Goal: Task Accomplishment & Management: Use online tool/utility

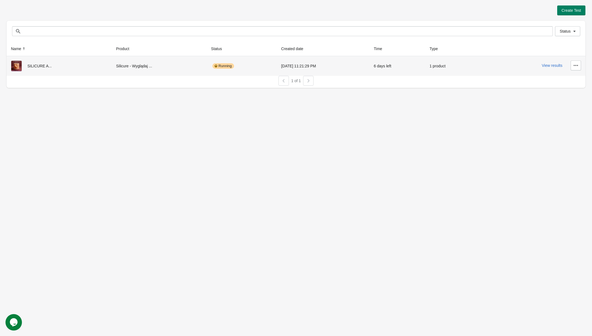
click at [63, 70] on div "SILICURE A..." at bounding box center [59, 66] width 96 height 11
click at [548, 63] on button "View results" at bounding box center [552, 65] width 21 height 4
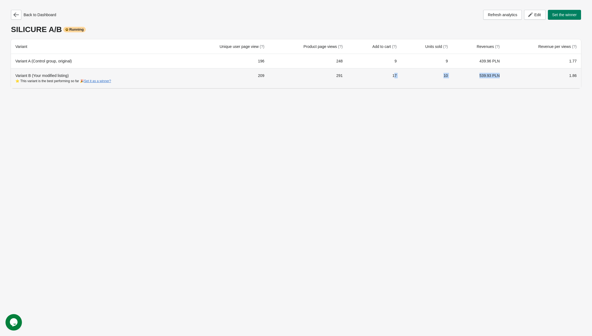
drag, startPoint x: 486, startPoint y: 76, endPoint x: 397, endPoint y: 76, distance: 89.6
click at [398, 76] on tr "Variant B (Your modified listing) ⭐ This variant is the best performing so far …" at bounding box center [296, 78] width 570 height 20
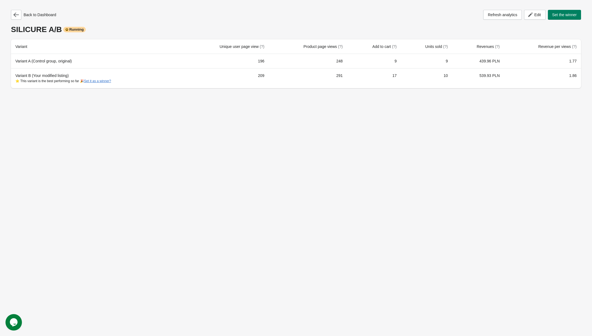
click at [451, 117] on div "Back to Dashboard Refresh analytics Edit Set the winner SILICURE A/B Running Va…" at bounding box center [296, 168] width 592 height 336
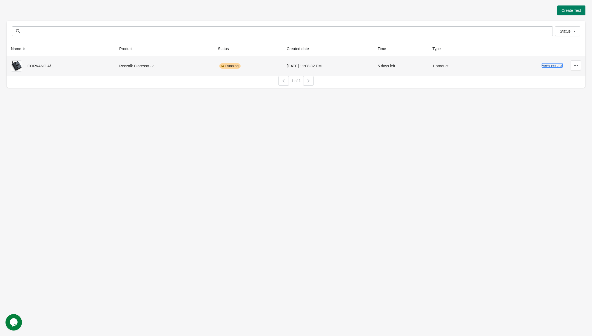
click at [556, 65] on button "View results" at bounding box center [552, 65] width 21 height 4
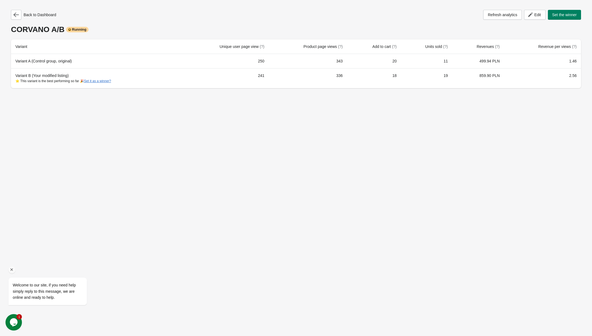
click at [12, 269] on icon "Chat attention grabber" at bounding box center [11, 269] width 5 height 5
click at [19, 9] on div "Back to Dashboard Refresh analytics Edit Set the winner CORVANO A/B Running Var…" at bounding box center [296, 47] width 579 height 95
click at [17, 14] on icon "button" at bounding box center [15, 14] width 5 height 5
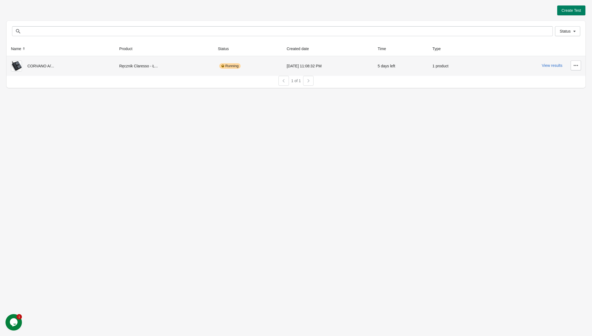
click at [55, 65] on div "CORVANO A/..." at bounding box center [60, 66] width 99 height 11
click at [548, 63] on div "View results" at bounding box center [532, 66] width 97 height 10
click at [552, 64] on button "View results" at bounding box center [552, 65] width 21 height 4
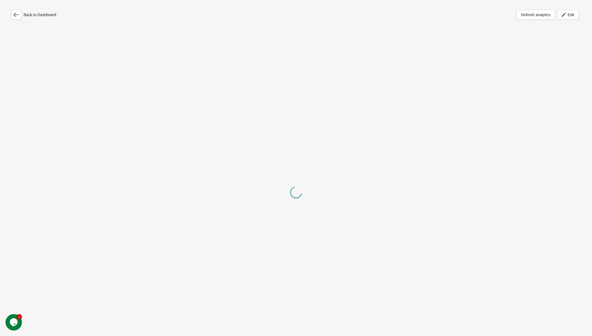
click at [220, 29] on div at bounding box center [296, 193] width 570 height 336
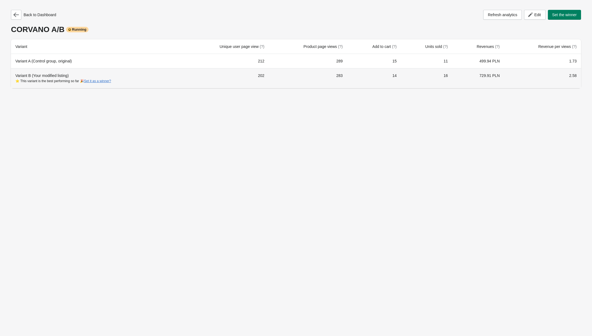
click at [45, 79] on div "⭐ This variant is the best performing so far 🎉 Set it as a winner?" at bounding box center [96, 80] width 162 height 5
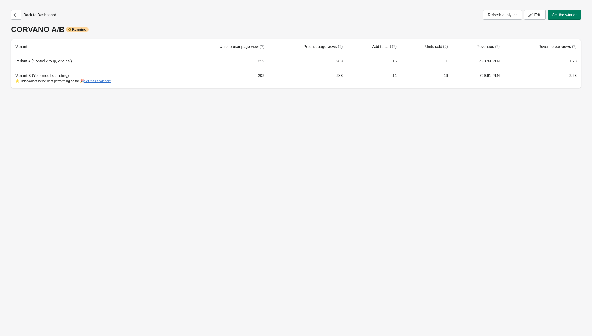
click at [36, 49] on th "Variant" at bounding box center [96, 46] width 170 height 15
click at [401, 49] on th "Add to cart (?)" at bounding box center [374, 46] width 54 height 15
click at [538, 16] on span "Edit" at bounding box center [537, 15] width 7 height 4
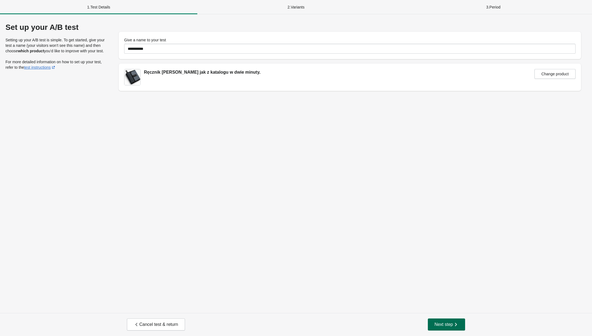
click at [451, 326] on span "Next step" at bounding box center [446, 324] width 24 height 5
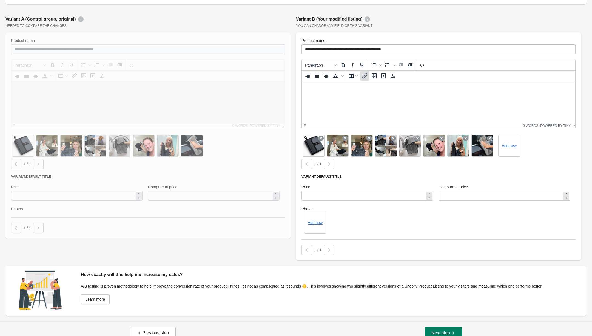
scroll to position [69, 0]
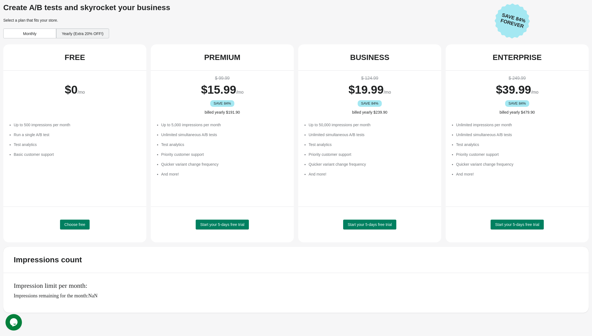
click at [92, 34] on div "Yearly (Extra 20% OFF!)" at bounding box center [82, 33] width 53 height 10
click at [31, 30] on div "Monthly" at bounding box center [29, 33] width 53 height 10
click at [235, 225] on span "Start your 5-days free trial" at bounding box center [222, 225] width 44 height 4
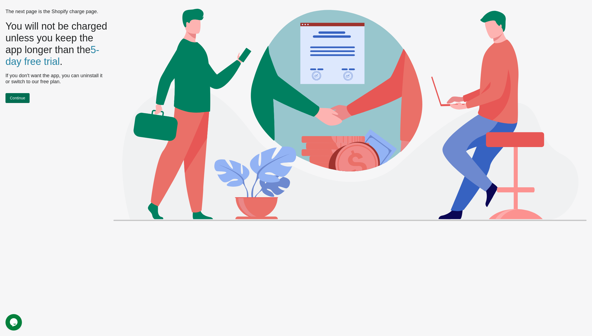
click at [25, 101] on button "Continue" at bounding box center [17, 98] width 24 height 10
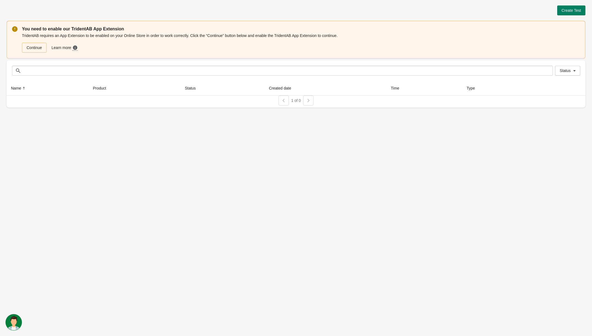
click at [39, 54] on div "You need to enable our TridentAB App Extension TridentAB requires an App Extens…" at bounding box center [296, 40] width 579 height 38
click at [39, 53] on div "TridentAB requires an App Extension to be enabled on your Online Store in order…" at bounding box center [301, 42] width 558 height 21
click at [37, 48] on link "Continue" at bounding box center [34, 48] width 25 height 10
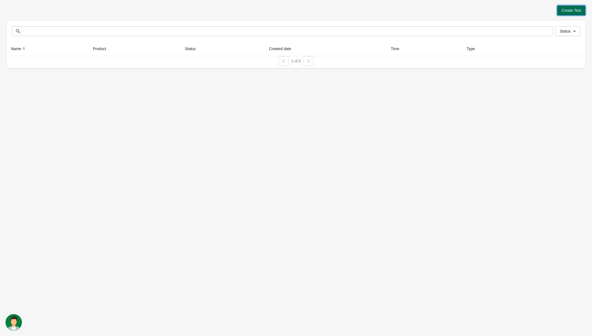
click at [559, 9] on button "Create Test" at bounding box center [571, 10] width 28 height 10
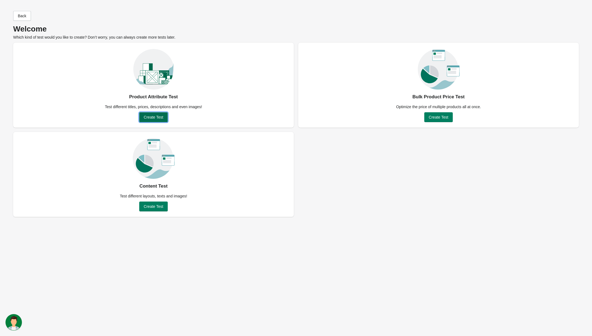
click at [153, 117] on span "Create Test" at bounding box center [153, 117] width 19 height 4
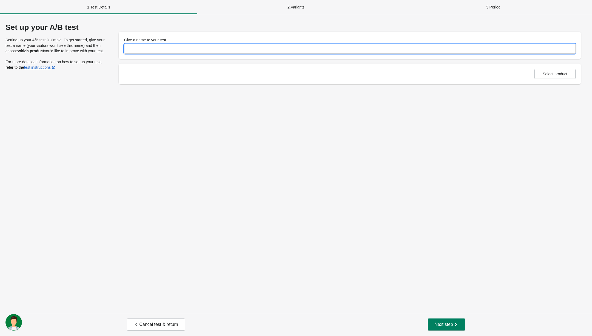
click at [443, 50] on input "Give a name to your test" at bounding box center [349, 49] width 451 height 10
type input "**********"
click at [552, 73] on span "Select product" at bounding box center [555, 74] width 25 height 4
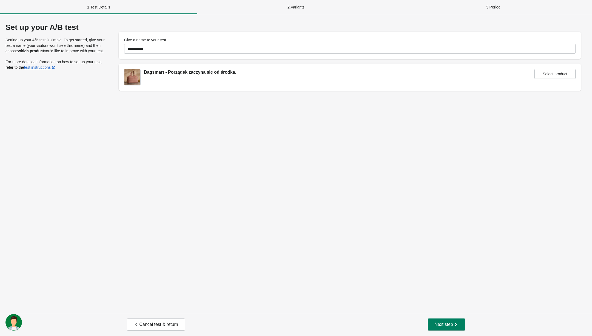
click at [451, 317] on div "Cancel test & return Next step" at bounding box center [296, 324] width 592 height 23
click at [451, 321] on button "Next step" at bounding box center [446, 325] width 37 height 12
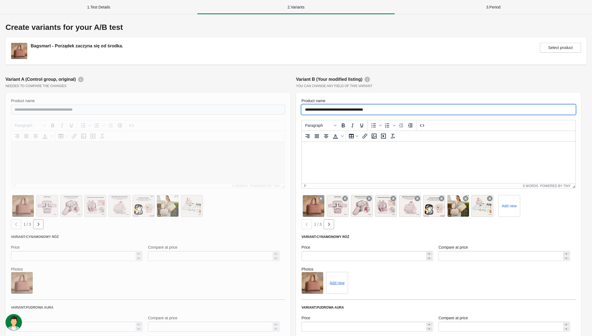
drag, startPoint x: 394, startPoint y: 111, endPoint x: 326, endPoint y: 109, distance: 68.3
click at [326, 109] on input "**********" at bounding box center [438, 110] width 274 height 10
paste input "********"
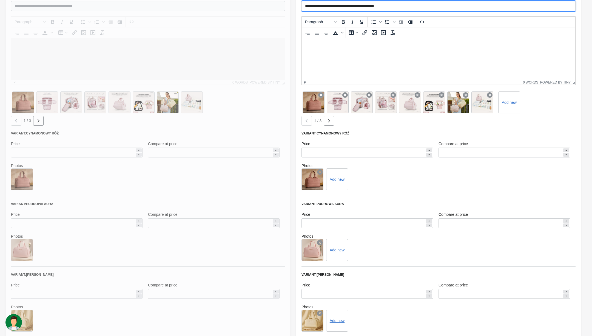
scroll to position [210, 0]
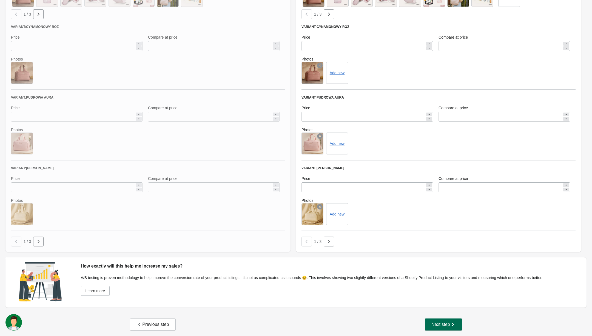
type input "**********"
click at [437, 325] on span "Next step" at bounding box center [443, 324] width 24 height 5
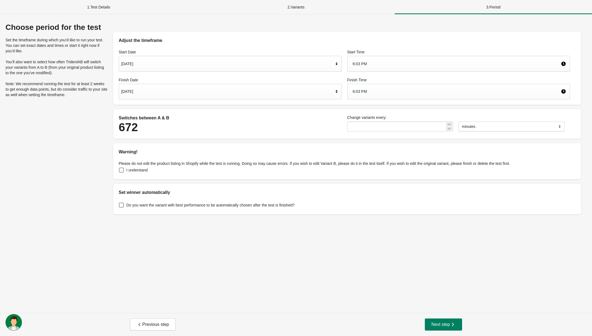
click at [213, 61] on div "[DATE]" at bounding box center [227, 64] width 213 height 10
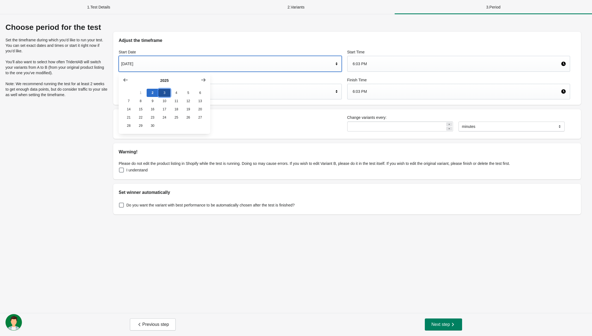
click at [166, 92] on button "3" at bounding box center [164, 93] width 12 height 8
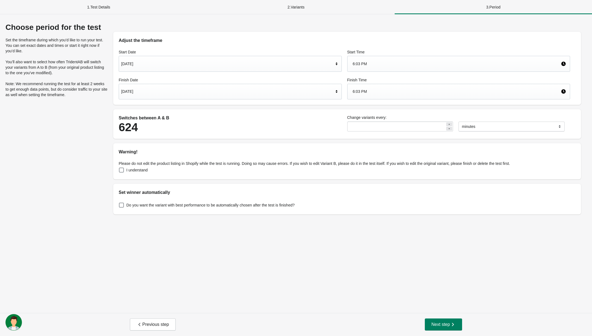
click at [376, 69] on div "6:03 PM" at bounding box center [458, 64] width 223 height 16
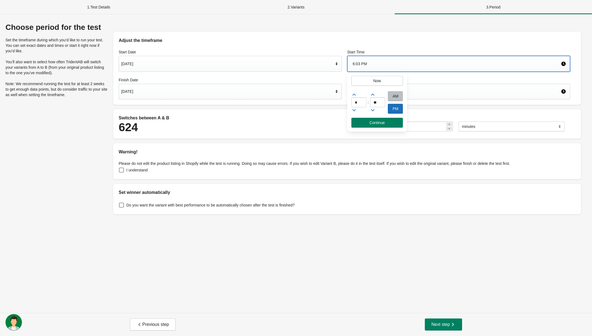
click at [395, 94] on div "AM" at bounding box center [395, 96] width 15 height 10
click at [353, 106] on input "*" at bounding box center [358, 103] width 15 height 10
type input "*"
type input "**"
click at [389, 126] on button "Continue" at bounding box center [377, 123] width 52 height 10
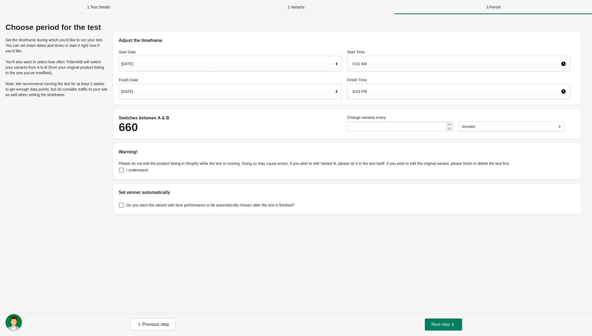
click at [148, 90] on div "[DATE]" at bounding box center [227, 91] width 213 height 10
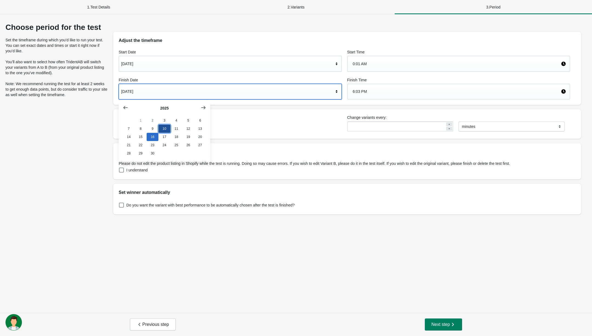
click at [166, 132] on button "10" at bounding box center [164, 129] width 12 height 8
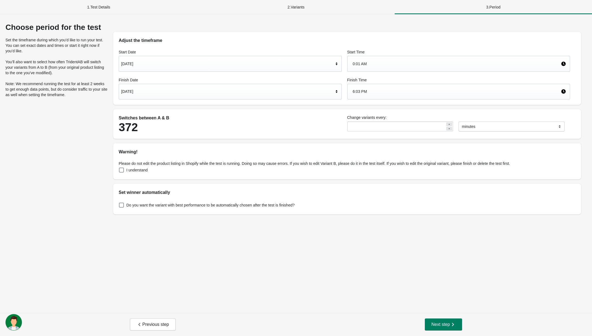
click at [379, 89] on div "6:03 PM" at bounding box center [457, 91] width 208 height 10
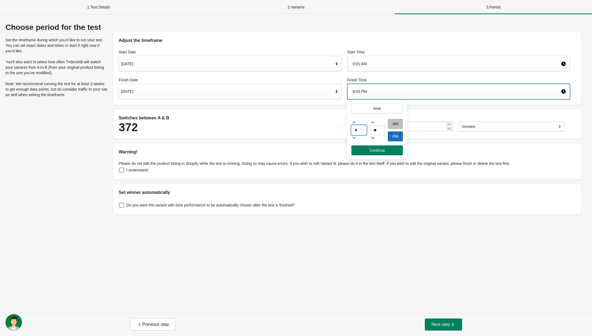
click at [360, 133] on input "*" at bounding box center [358, 130] width 15 height 10
type input "**"
click at [398, 139] on div "PM" at bounding box center [395, 137] width 15 height 10
click at [374, 154] on button "Continue" at bounding box center [377, 151] width 52 height 10
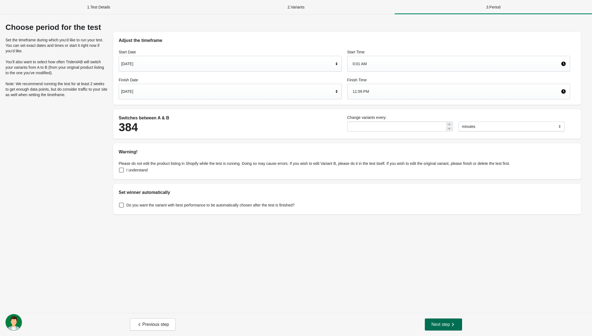
click at [440, 321] on button "Next step" at bounding box center [443, 325] width 37 height 12
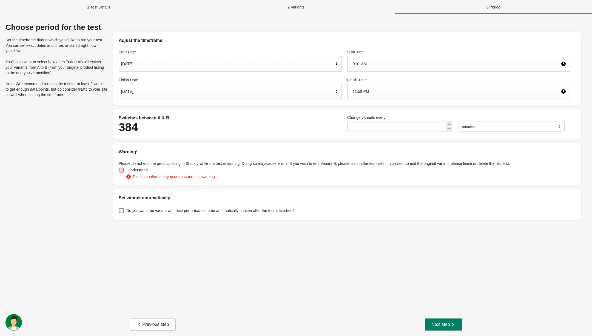
click at [121, 172] on span at bounding box center [121, 170] width 5 height 5
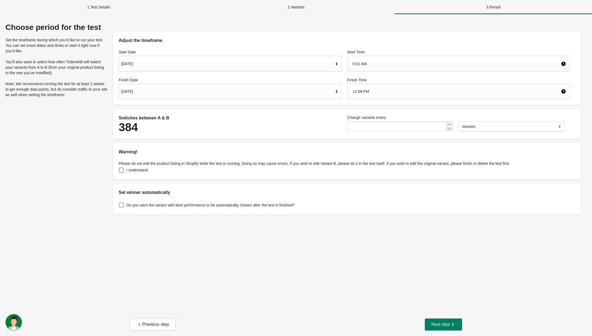
click at [123, 206] on span at bounding box center [121, 205] width 5 height 5
click at [438, 326] on span "Next step" at bounding box center [443, 324] width 24 height 5
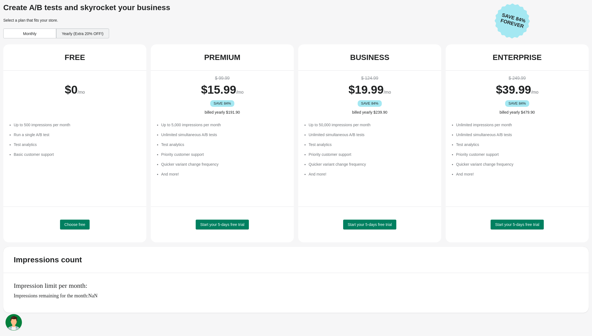
click at [40, 33] on div "Monthly" at bounding box center [29, 33] width 53 height 10
click at [236, 223] on span "Start your 5-days free trial" at bounding box center [222, 225] width 44 height 4
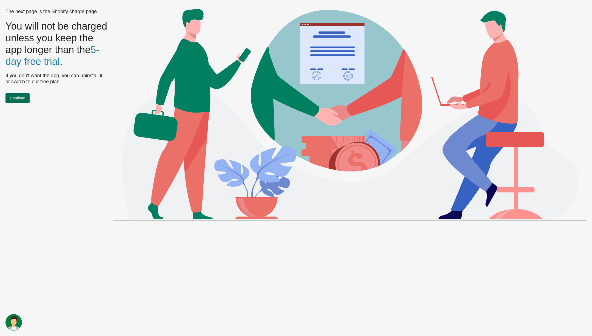
click at [27, 94] on button "Continue" at bounding box center [17, 98] width 24 height 10
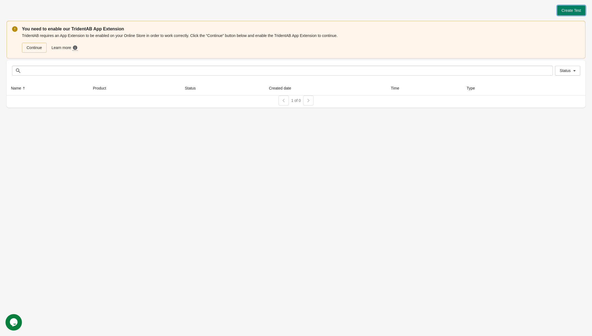
drag, startPoint x: 572, startPoint y: 12, endPoint x: 128, endPoint y: 49, distance: 445.8
click at [132, 50] on div "Create Test You need to enable our TridentAB App Extension TridentAB requires a…" at bounding box center [296, 56] width 579 height 102
click at [38, 45] on link "Continue" at bounding box center [34, 48] width 25 height 10
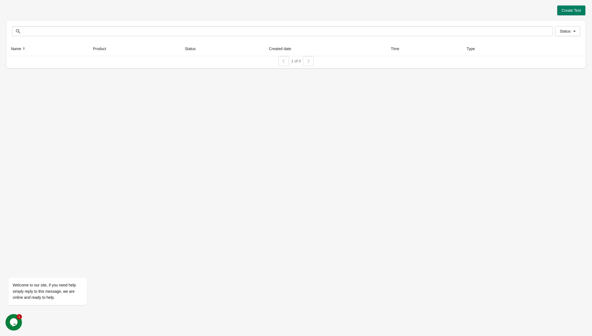
click at [554, 14] on div "Create Test" at bounding box center [296, 10] width 579 height 10
click at [566, 14] on button "Create Test" at bounding box center [571, 10] width 28 height 10
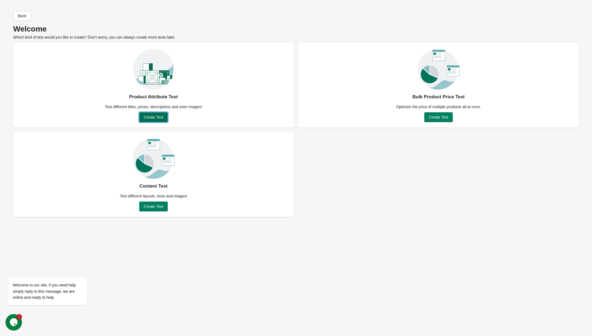
click at [159, 115] on button "Create Test" at bounding box center [153, 117] width 28 height 10
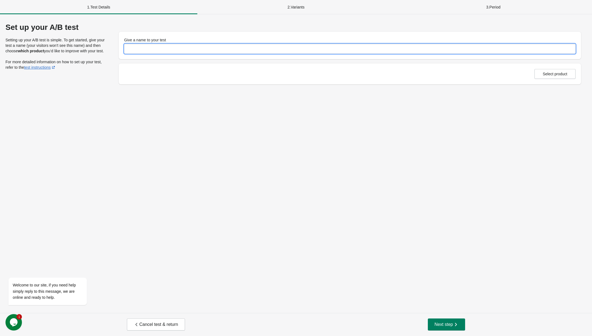
click at [166, 46] on input "Give a name to your test" at bounding box center [349, 49] width 451 height 10
type input "**********"
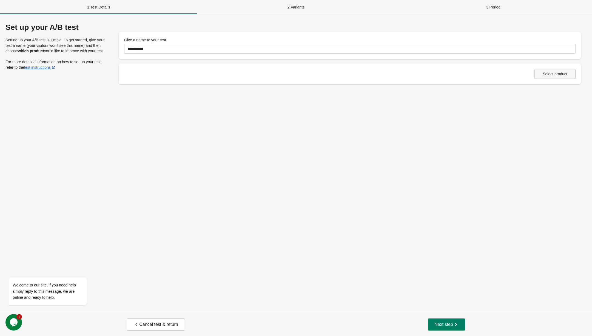
click at [561, 71] on button "Select product" at bounding box center [554, 74] width 41 height 10
click at [439, 330] on button "Next step" at bounding box center [446, 325] width 37 height 12
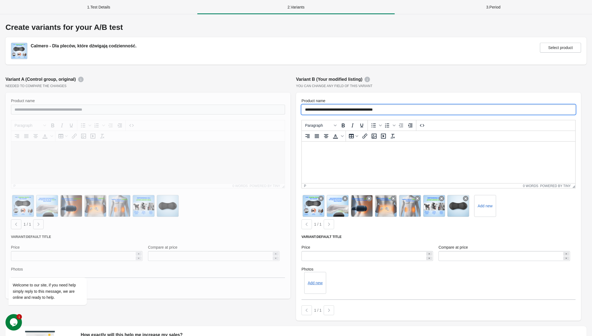
drag, startPoint x: 404, startPoint y: 109, endPoint x: 324, endPoint y: 110, distance: 80.3
click at [324, 110] on input "**********" at bounding box center [438, 110] width 274 height 10
paste input "text"
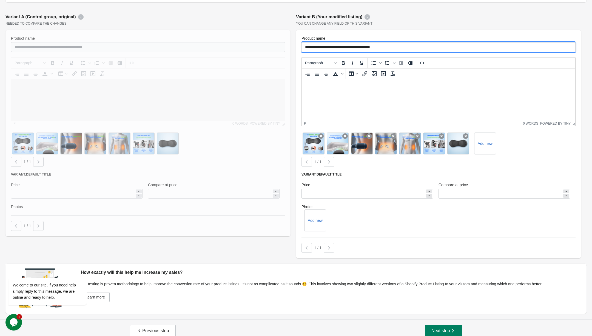
scroll to position [69, 0]
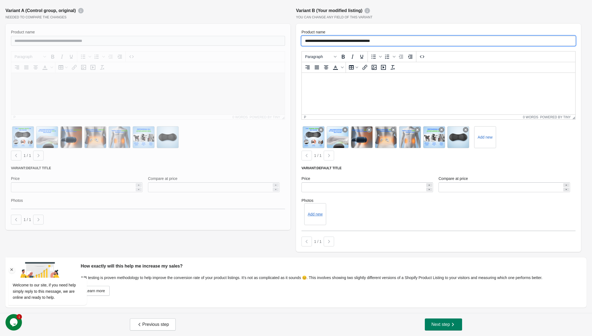
type input "**********"
drag, startPoint x: 12, startPoint y: 271, endPoint x: 286, endPoint y: 466, distance: 336.1
click at [12, 271] on icon "Chat attention grabber" at bounding box center [11, 269] width 5 height 5
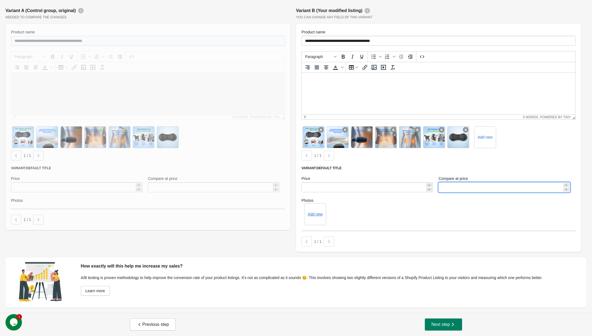
drag, startPoint x: 464, startPoint y: 187, endPoint x: 418, endPoint y: 187, distance: 46.0
click at [418, 187] on div "Price ****** Compare at price ******" at bounding box center [436, 184] width 274 height 22
type input "***"
type input "******"
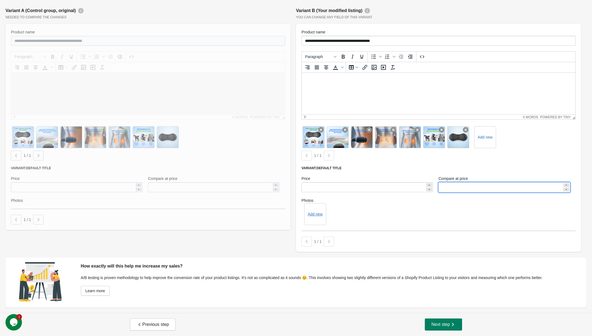
click at [530, 232] on div "**********" at bounding box center [438, 138] width 285 height 228
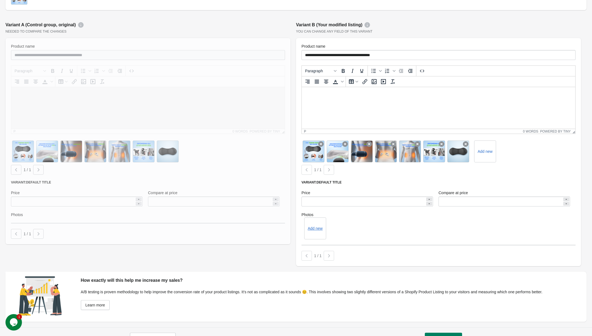
scroll to position [47, 0]
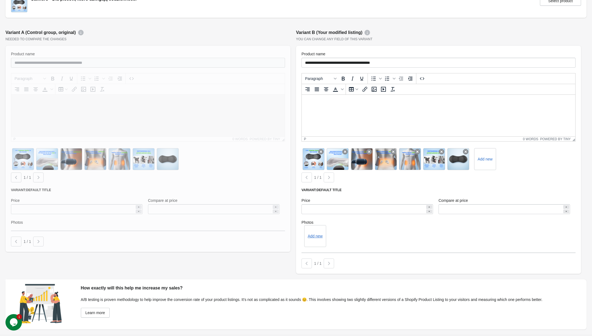
click at [199, 209] on div at bounding box center [147, 149] width 285 height 206
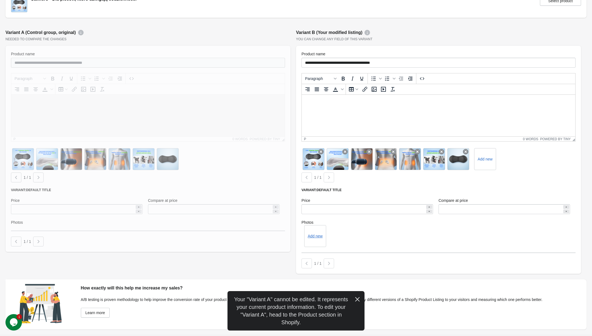
click at [355, 295] on button "button" at bounding box center [357, 298] width 14 height 11
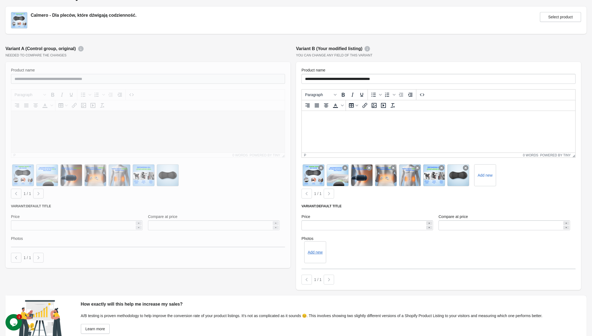
scroll to position [69, 0]
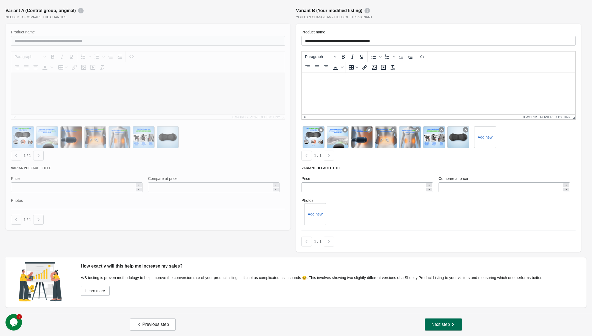
click at [444, 322] on span "Next step" at bounding box center [443, 324] width 24 height 5
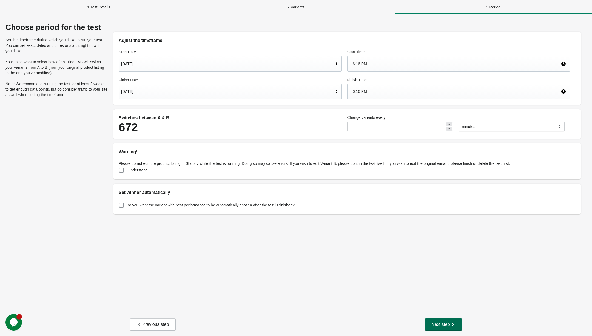
scroll to position [0, 0]
click at [248, 56] on div "[DATE]" at bounding box center [230, 64] width 223 height 16
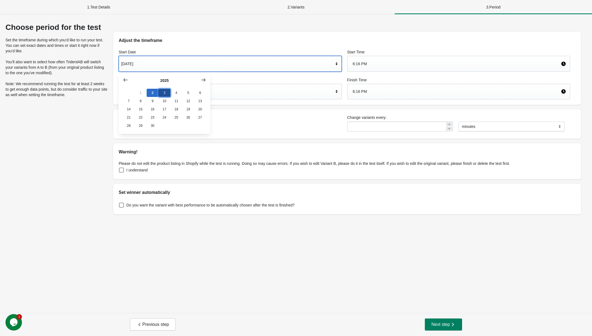
click at [162, 92] on button "3" at bounding box center [164, 93] width 12 height 8
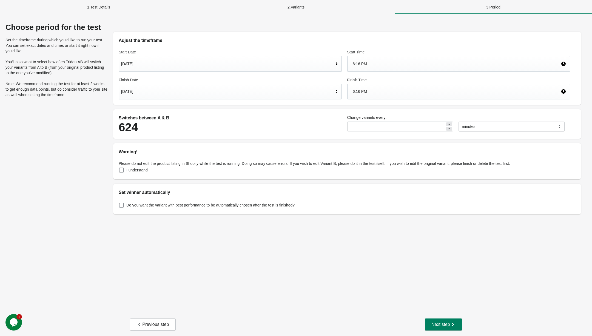
click at [365, 63] on div "6:16 PM" at bounding box center [457, 64] width 208 height 10
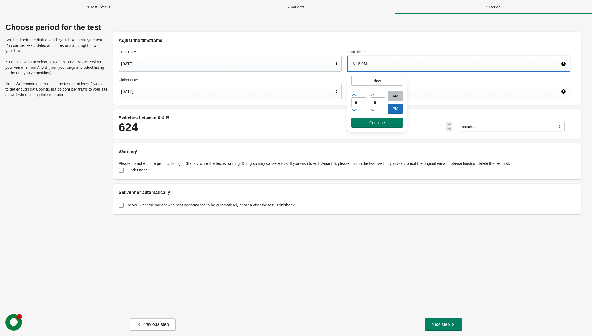
click at [391, 97] on div "AM" at bounding box center [395, 96] width 15 height 10
click at [350, 102] on div "* : ** AM PM" at bounding box center [377, 104] width 60 height 28
click at [354, 102] on input "*" at bounding box center [358, 103] width 15 height 10
type input "*"
type input "**"
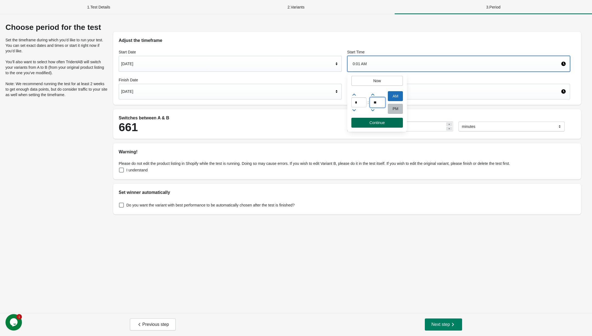
click at [395, 124] on span "Continue" at bounding box center [377, 123] width 43 height 4
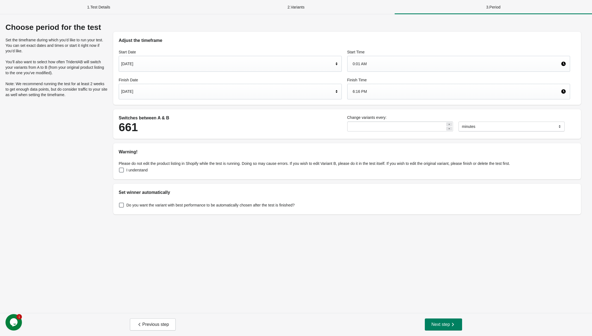
click at [229, 91] on div "[DATE]" at bounding box center [227, 91] width 213 height 10
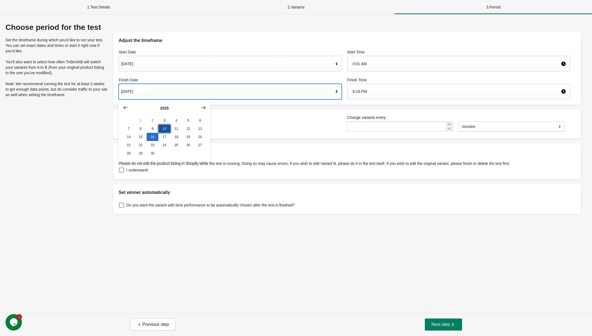
click at [167, 129] on button "10" at bounding box center [164, 129] width 12 height 8
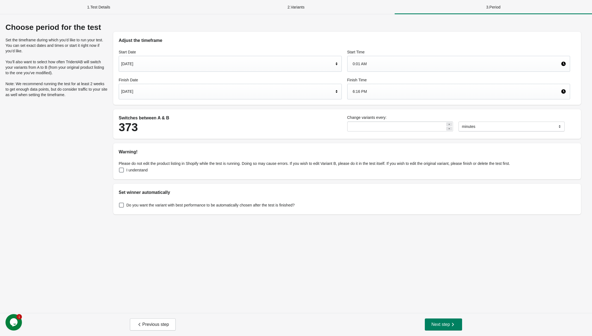
click at [362, 95] on div "6:16 PM" at bounding box center [457, 91] width 208 height 10
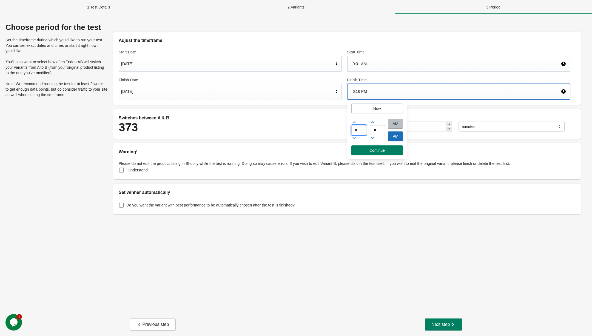
click at [357, 128] on input "*" at bounding box center [358, 130] width 15 height 10
type input "**"
click at [391, 155] on button "Continue" at bounding box center [377, 151] width 52 height 10
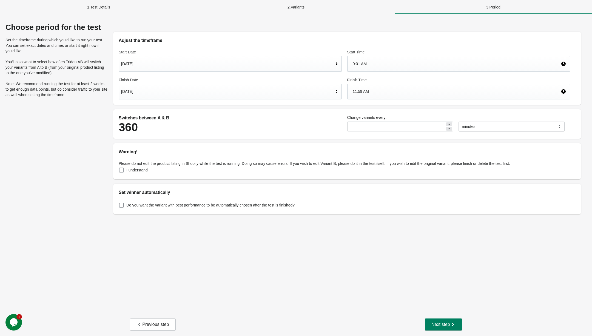
click at [122, 170] on span at bounding box center [121, 170] width 5 height 5
click at [122, 209] on label "Do you want the variant with best performance to be automatically chosen after …" at bounding box center [207, 205] width 176 height 8
click at [443, 325] on span "Next step" at bounding box center [443, 324] width 24 height 5
